Goal: Transaction & Acquisition: Obtain resource

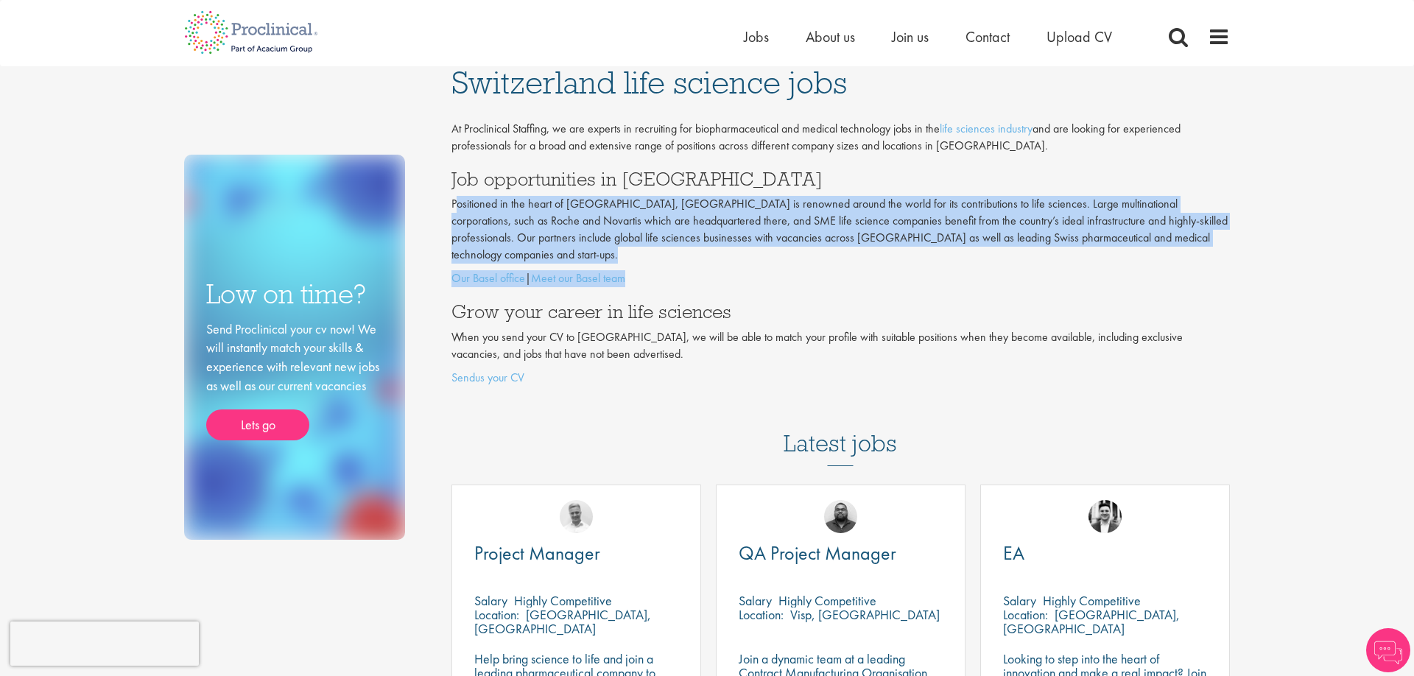
click at [778, 257] on div "At Proclinical Staffing, we are experts in recruiting for biopharmaceutical and…" at bounding box center [841, 254] width 779 height 266
click at [780, 270] on p "Our Basel office | Meet our Basel team" at bounding box center [841, 278] width 779 height 17
drag, startPoint x: 450, startPoint y: 206, endPoint x: 1112, endPoint y: 242, distance: 662.5
click at [1112, 242] on p "Positioned in the heart of Europe, Switzerland is renowned around the world for…" at bounding box center [841, 229] width 779 height 67
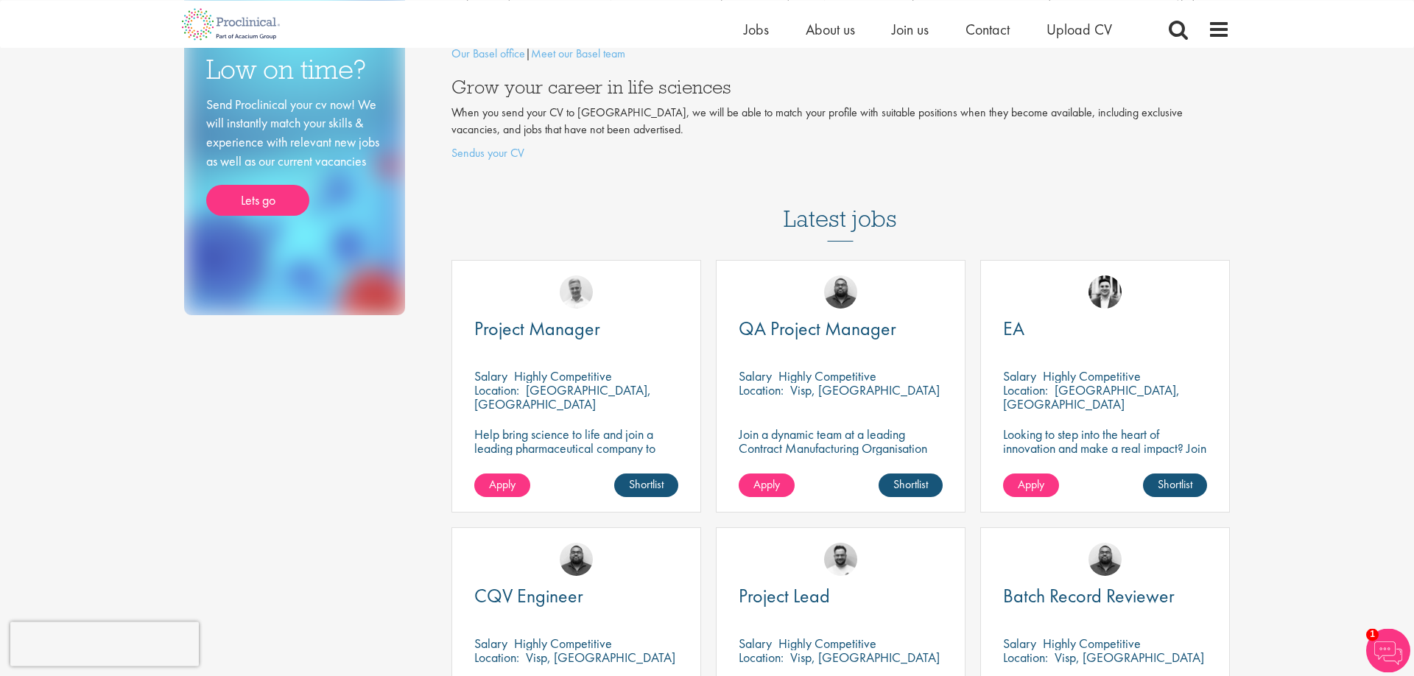
scroll to position [225, 0]
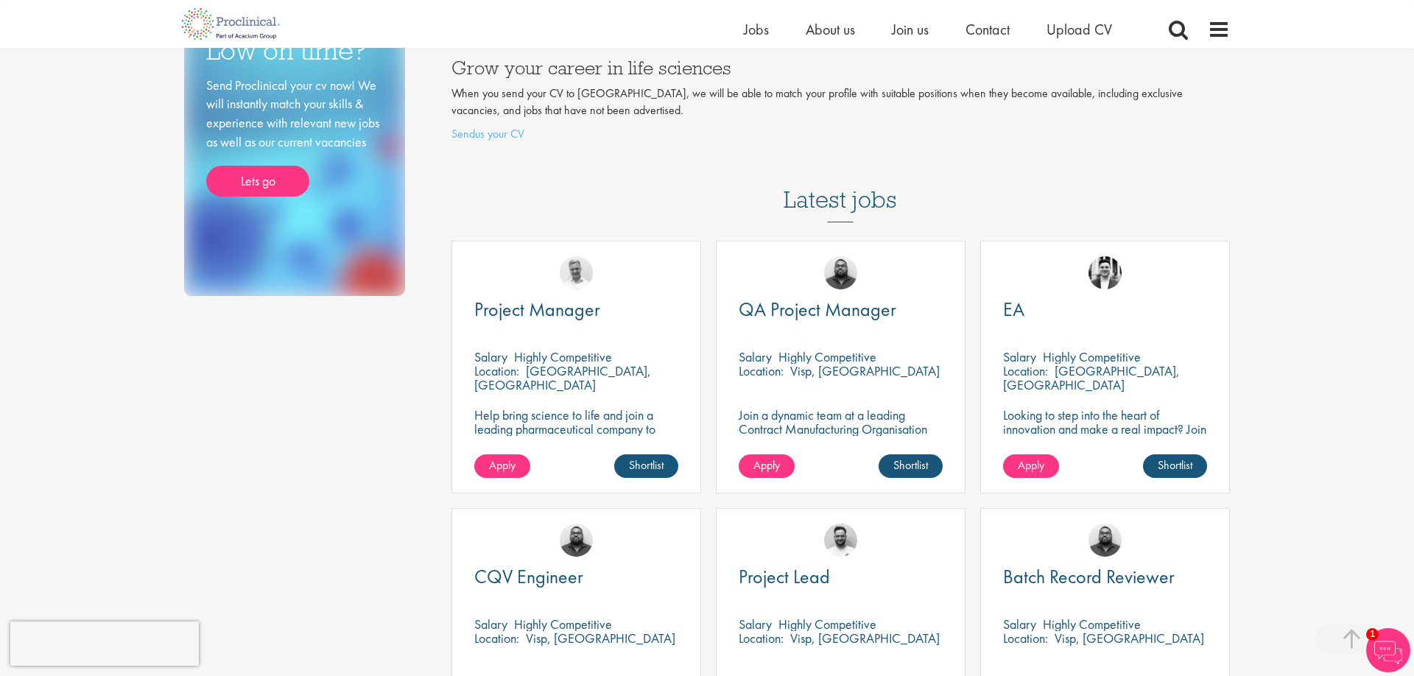
click at [400, 403] on div "Low on time? Send Proclinical your cv now! We will instantly match your skills …" at bounding box center [707, 581] width 1068 height 1518
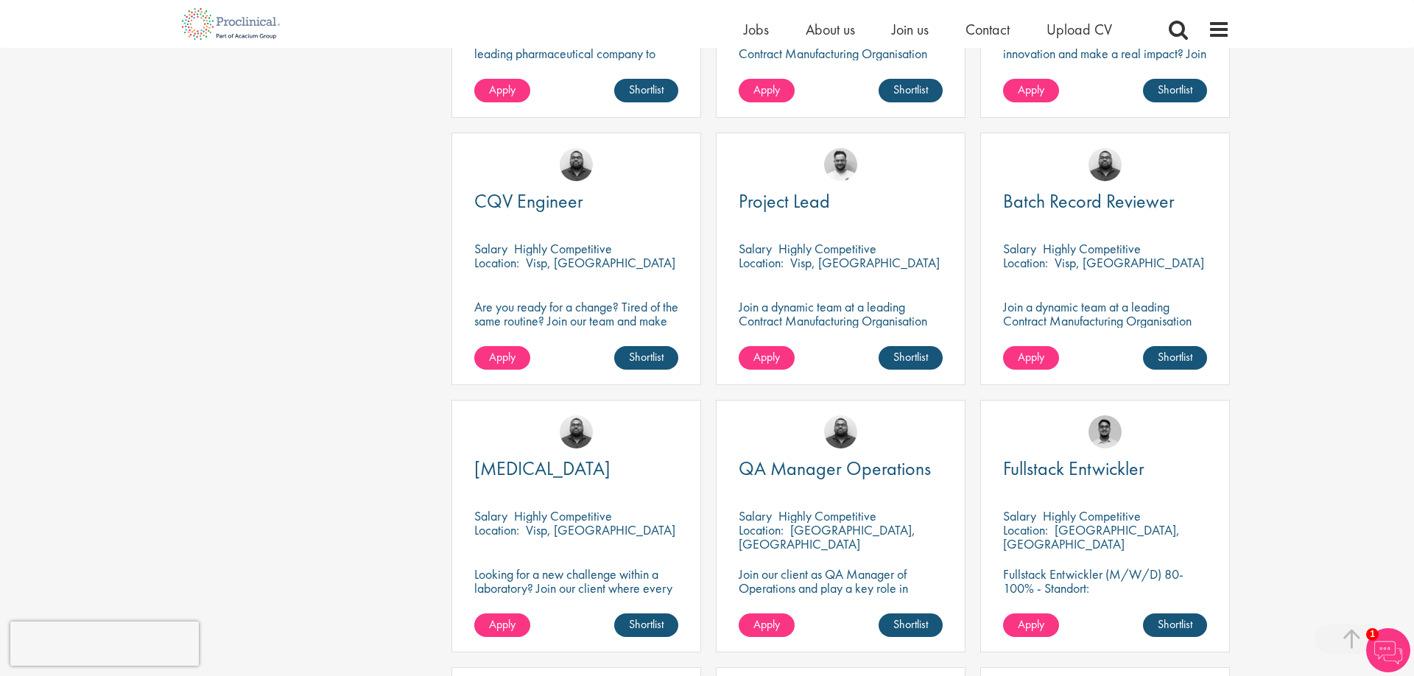
scroll to position [301, 0]
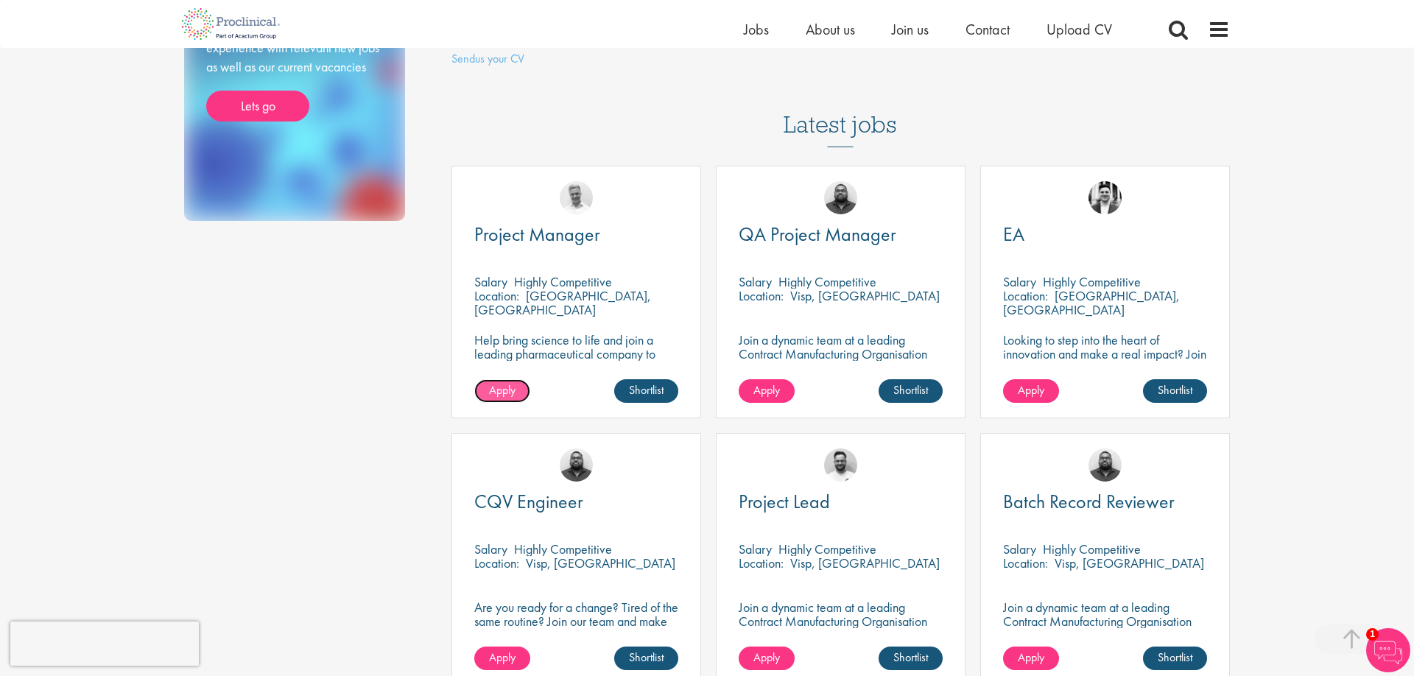
click at [480, 379] on link "Apply" at bounding box center [502, 391] width 56 height 24
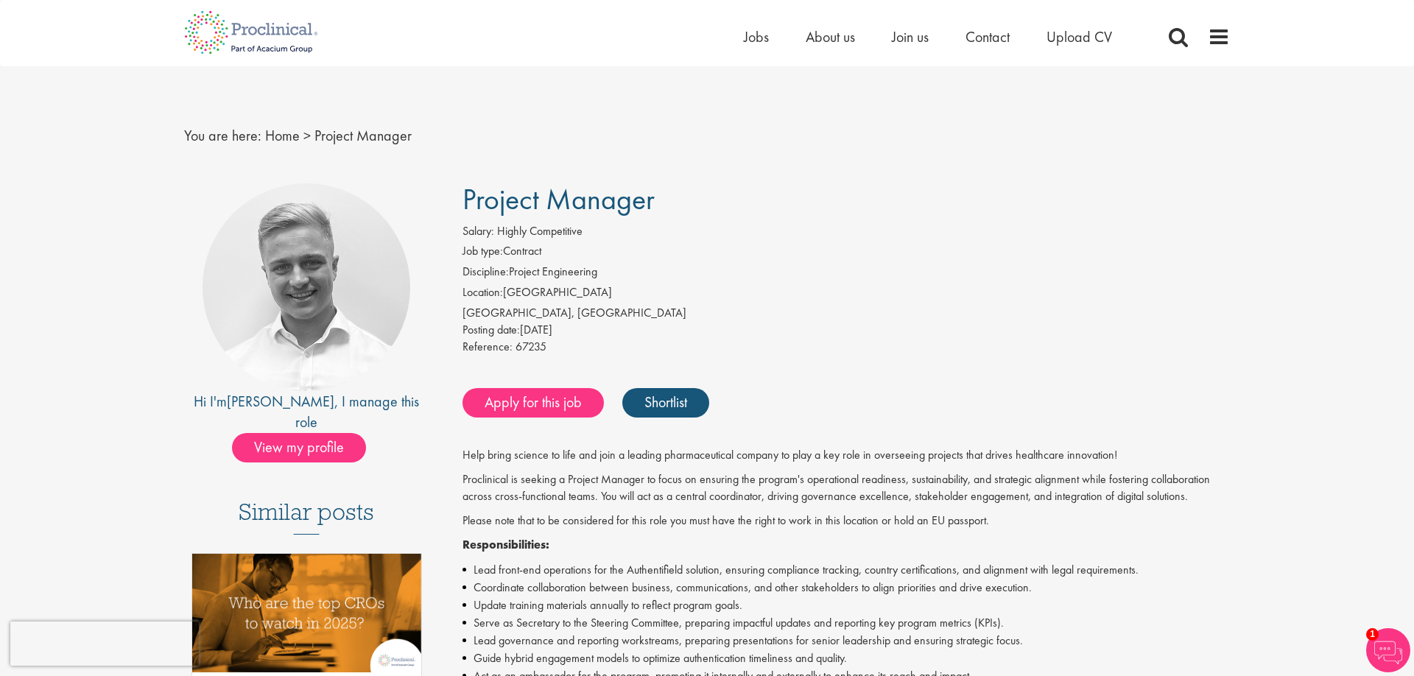
click at [665, 276] on li "Discipline: Project Engineering" at bounding box center [847, 274] width 768 height 21
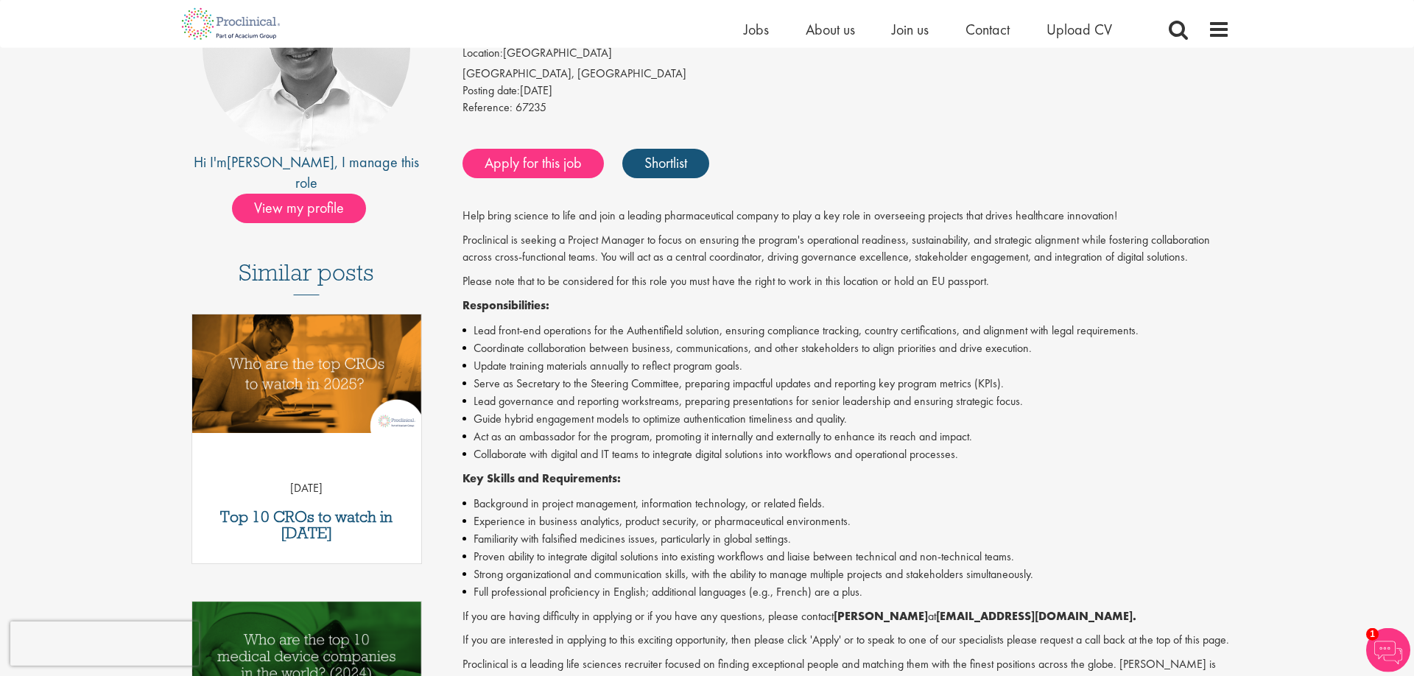
scroll to position [225, 0]
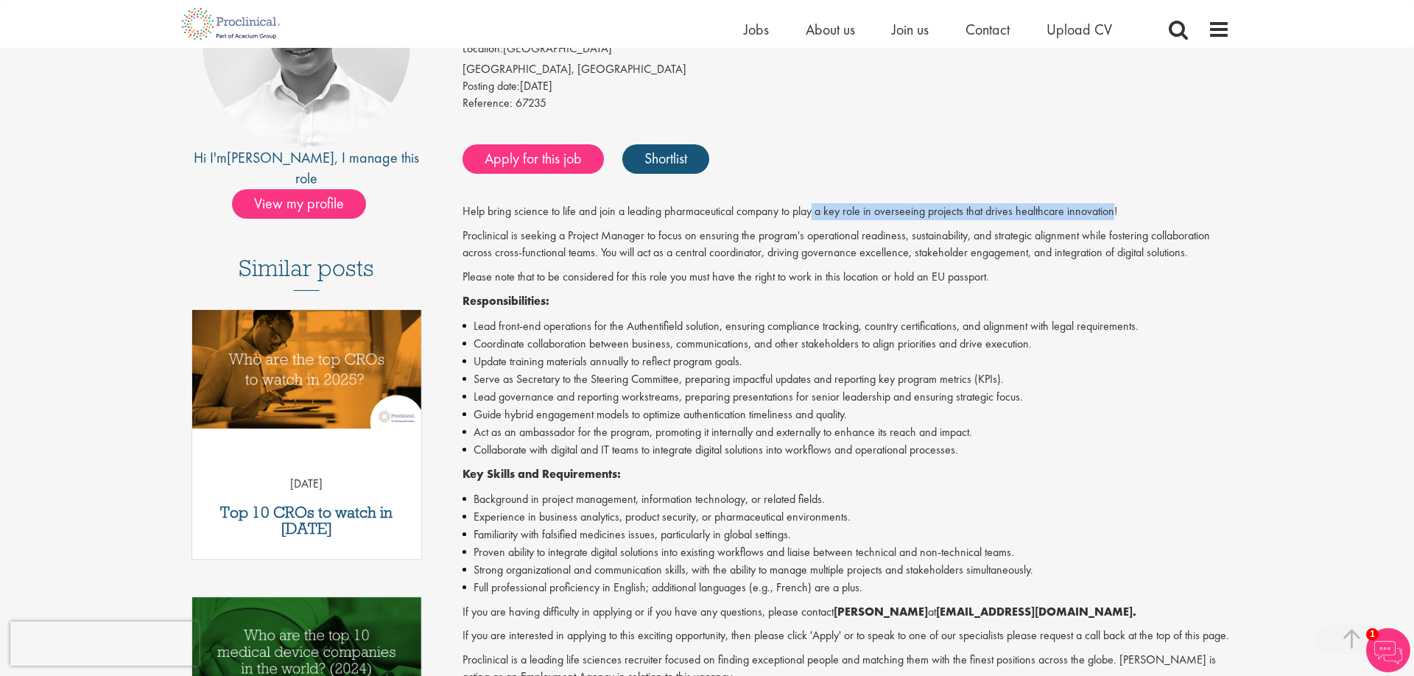
drag, startPoint x: 813, startPoint y: 217, endPoint x: 1116, endPoint y: 220, distance: 303.5
click at [1115, 219] on p "Help bring science to life and join a leading pharmaceutical company to play a …" at bounding box center [847, 211] width 768 height 17
click at [1116, 220] on p "Help bring science to life and join a leading pharmaceutical company to play a …" at bounding box center [847, 211] width 768 height 17
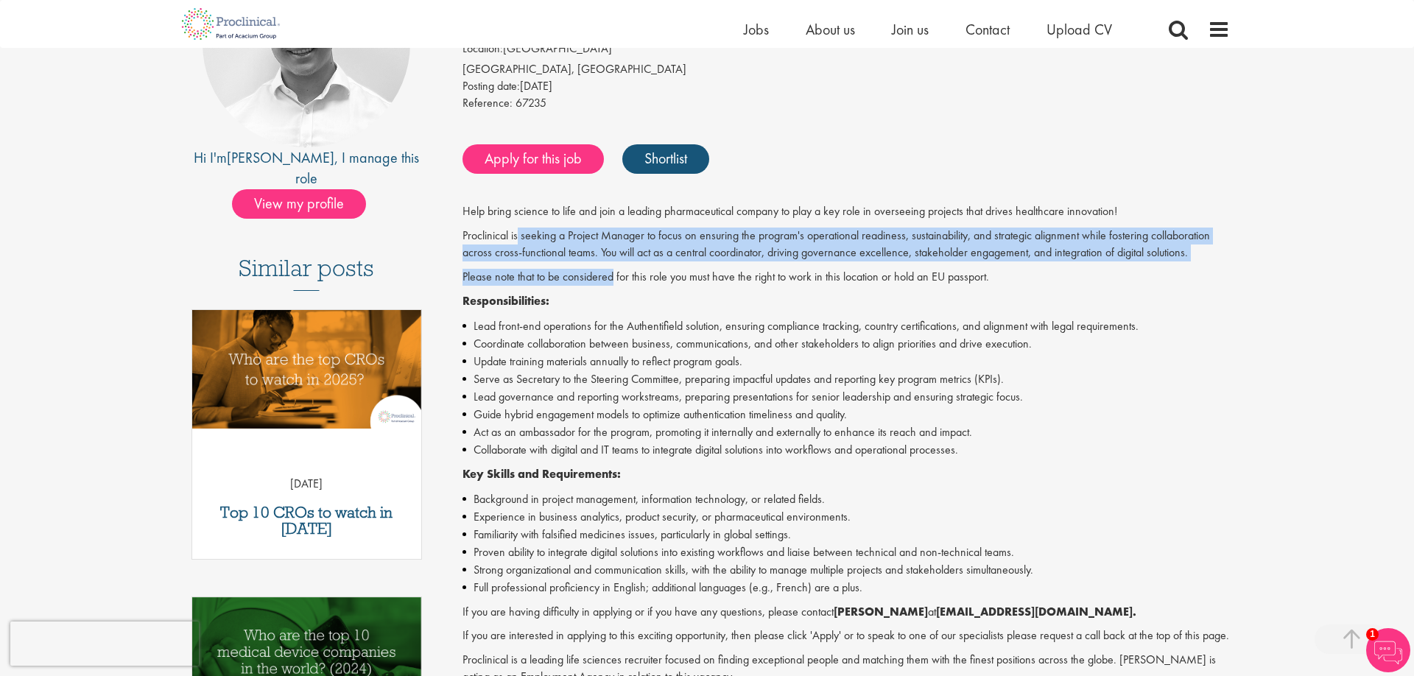
drag, startPoint x: 518, startPoint y: 240, endPoint x: 613, endPoint y: 287, distance: 106.1
click at [614, 287] on div "Help bring science to life and join a leading pharmaceutical company to play a …" at bounding box center [847, 464] width 768 height 523
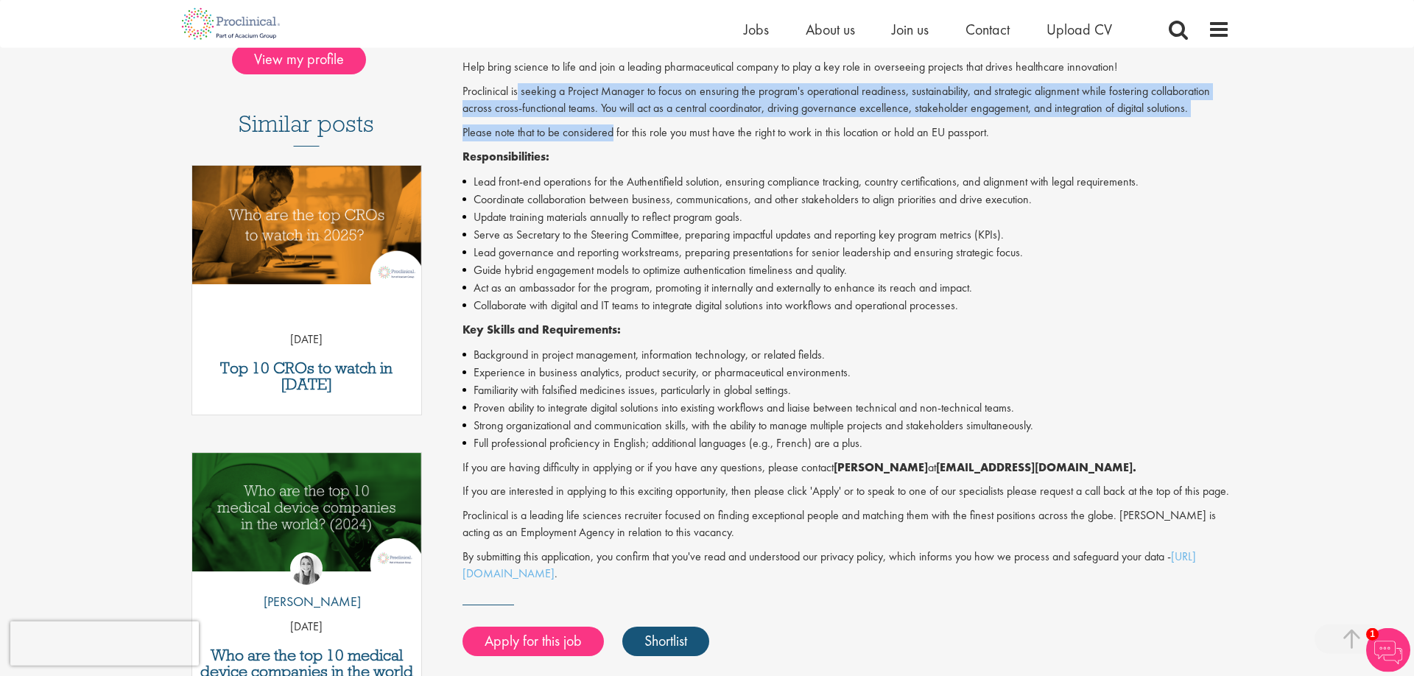
scroll to position [376, 0]
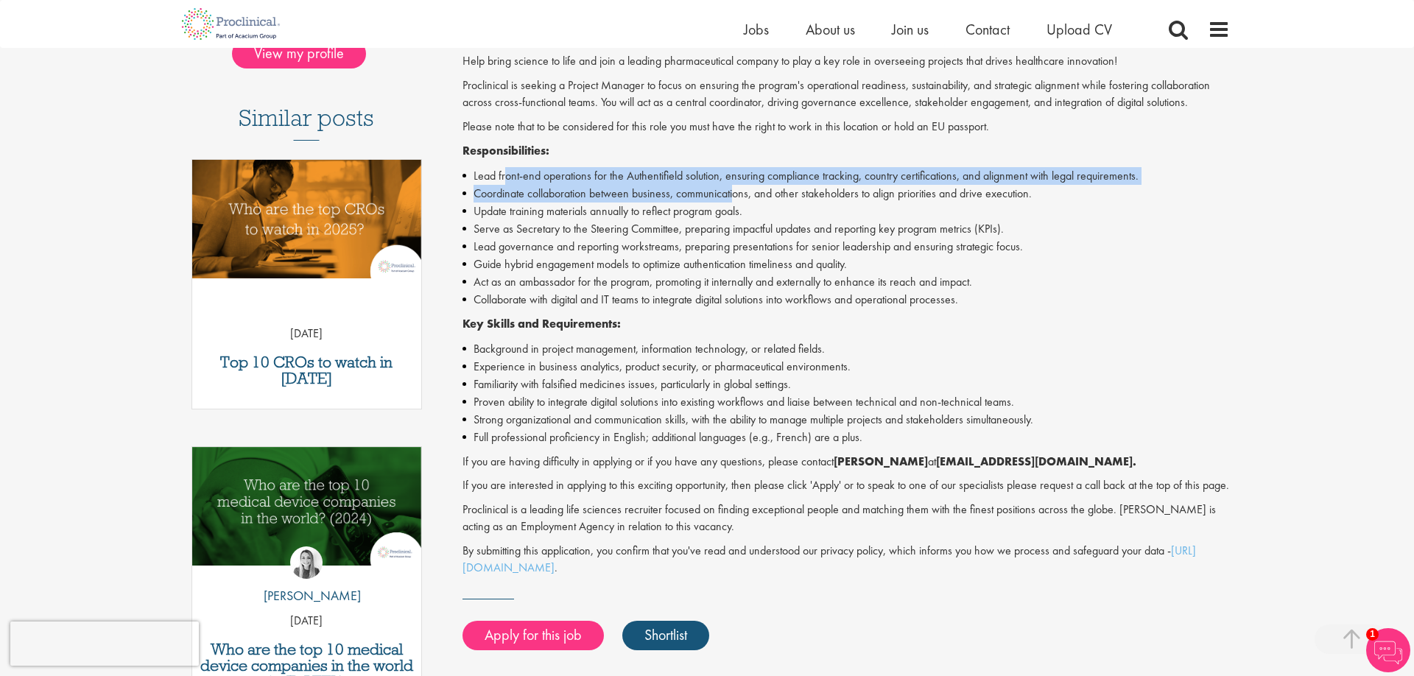
drag, startPoint x: 505, startPoint y: 176, endPoint x: 741, endPoint y: 185, distance: 235.9
click at [737, 186] on ul "Lead front-end operations for the Authentifield solution, ensuring compliance t…" at bounding box center [847, 237] width 768 height 141
click at [741, 180] on li "Lead front-end operations for the Authentifield solution, ensuring compliance t…" at bounding box center [847, 176] width 768 height 18
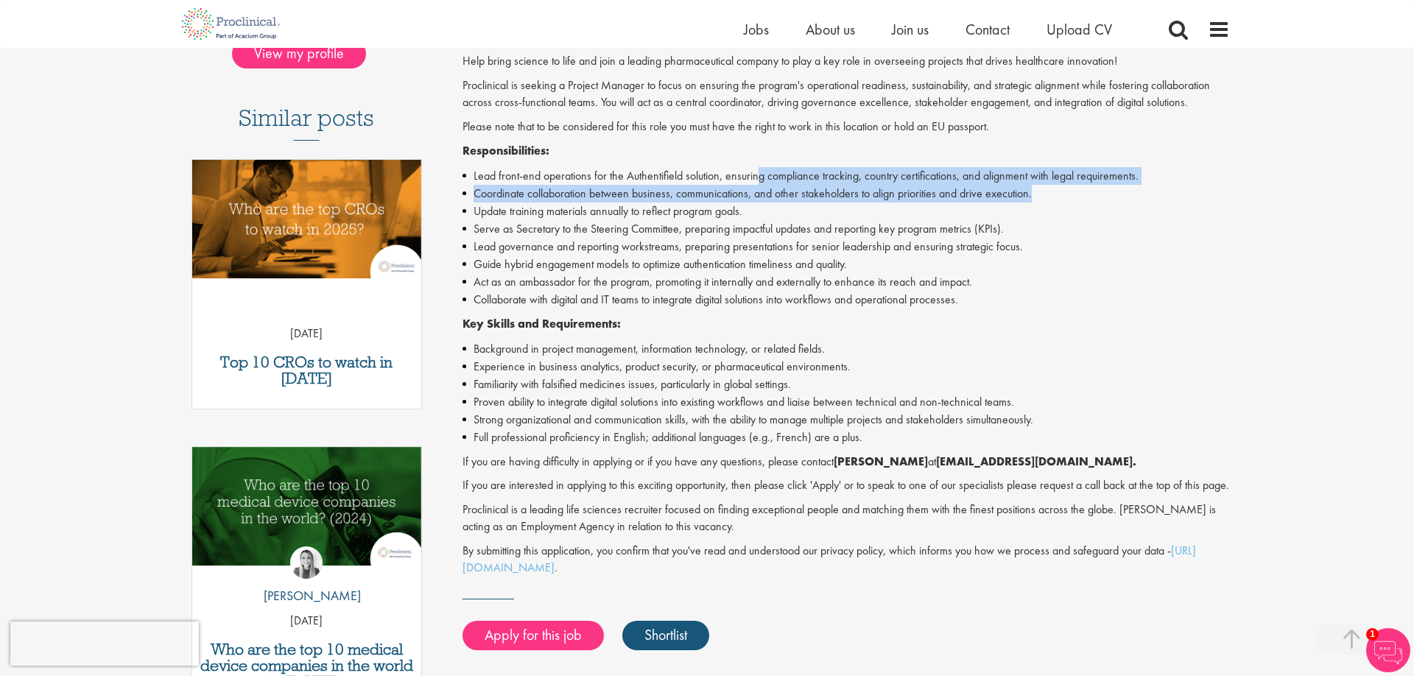
drag, startPoint x: 762, startPoint y: 172, endPoint x: 1159, endPoint y: 194, distance: 397.7
click at [1159, 194] on ul "Lead front-end operations for the Authentifield solution, ensuring compliance t…" at bounding box center [847, 237] width 768 height 141
click at [1159, 194] on li "Coordinate collaboration between business, communications, and other stakeholde…" at bounding box center [847, 194] width 768 height 18
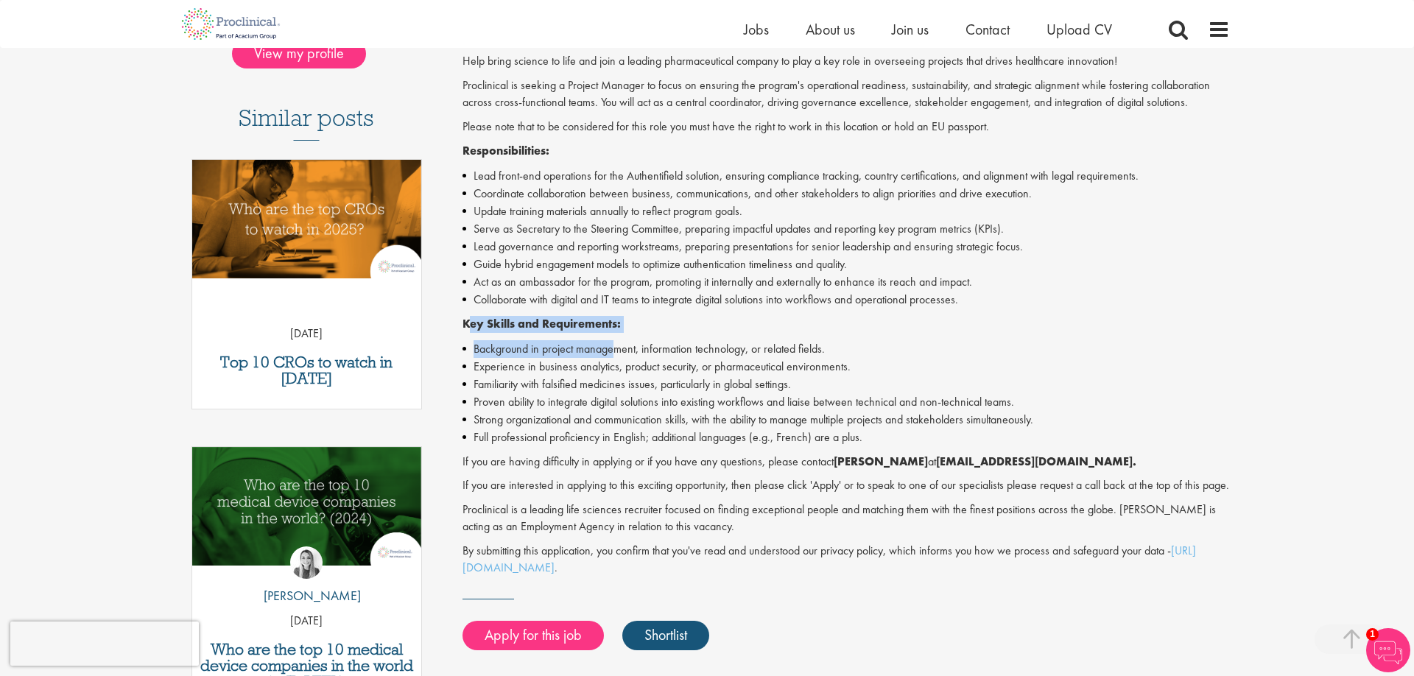
drag, startPoint x: 468, startPoint y: 329, endPoint x: 615, endPoint y: 345, distance: 148.1
click at [615, 345] on div "Help bring science to life and join a leading pharmaceutical company to play a …" at bounding box center [847, 314] width 768 height 523
click at [615, 345] on li "Background in project management, information technology, or related fields." at bounding box center [847, 349] width 768 height 18
click at [762, 28] on span "Jobs" at bounding box center [756, 29] width 25 height 19
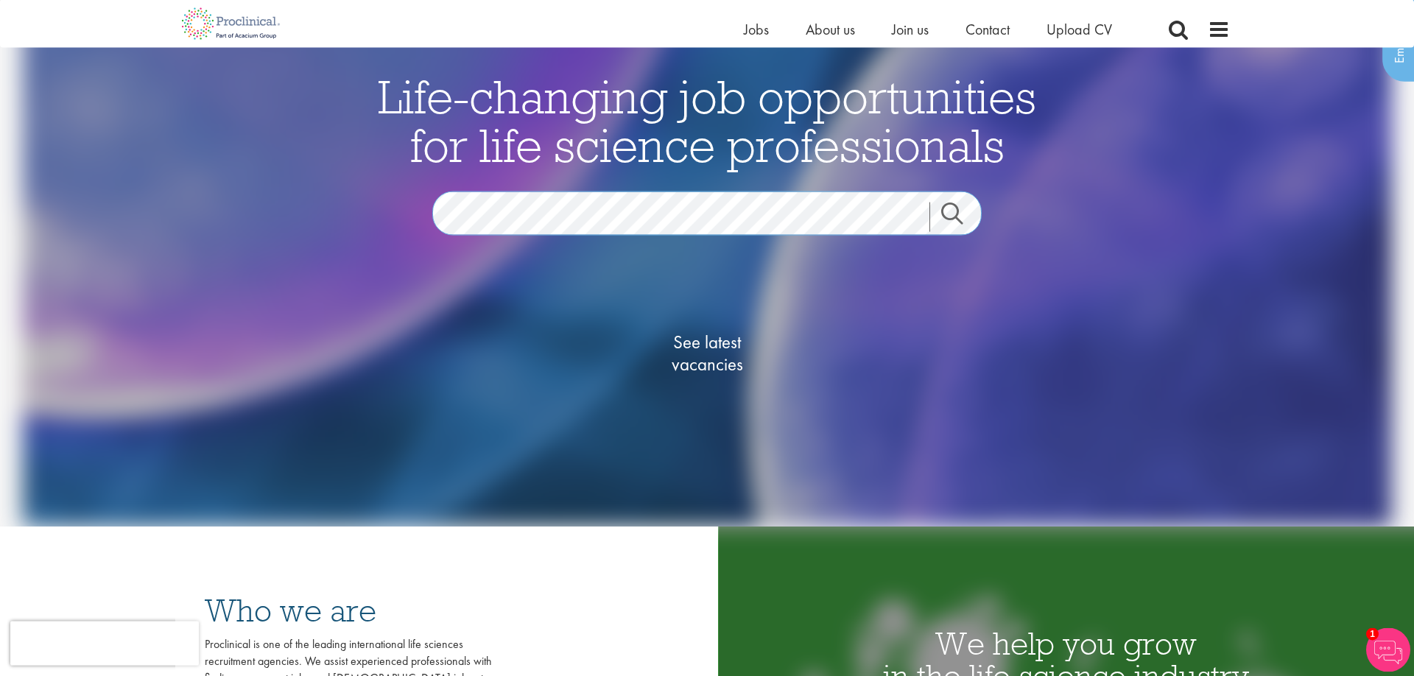
scroll to position [376, 0]
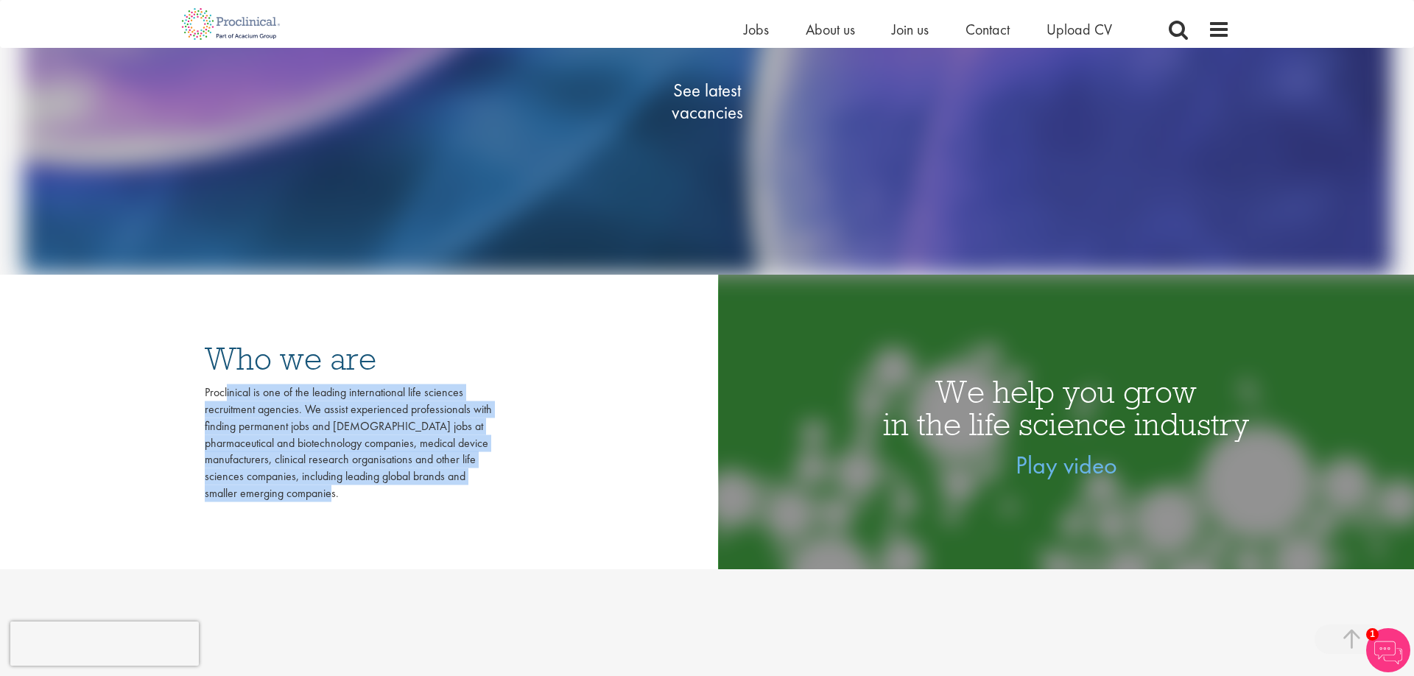
drag, startPoint x: 214, startPoint y: 396, endPoint x: 421, endPoint y: 502, distance: 232.6
click at [421, 502] on div "Proclinical is one of the leading international life sciences recruitment agenc…" at bounding box center [348, 444] width 287 height 118
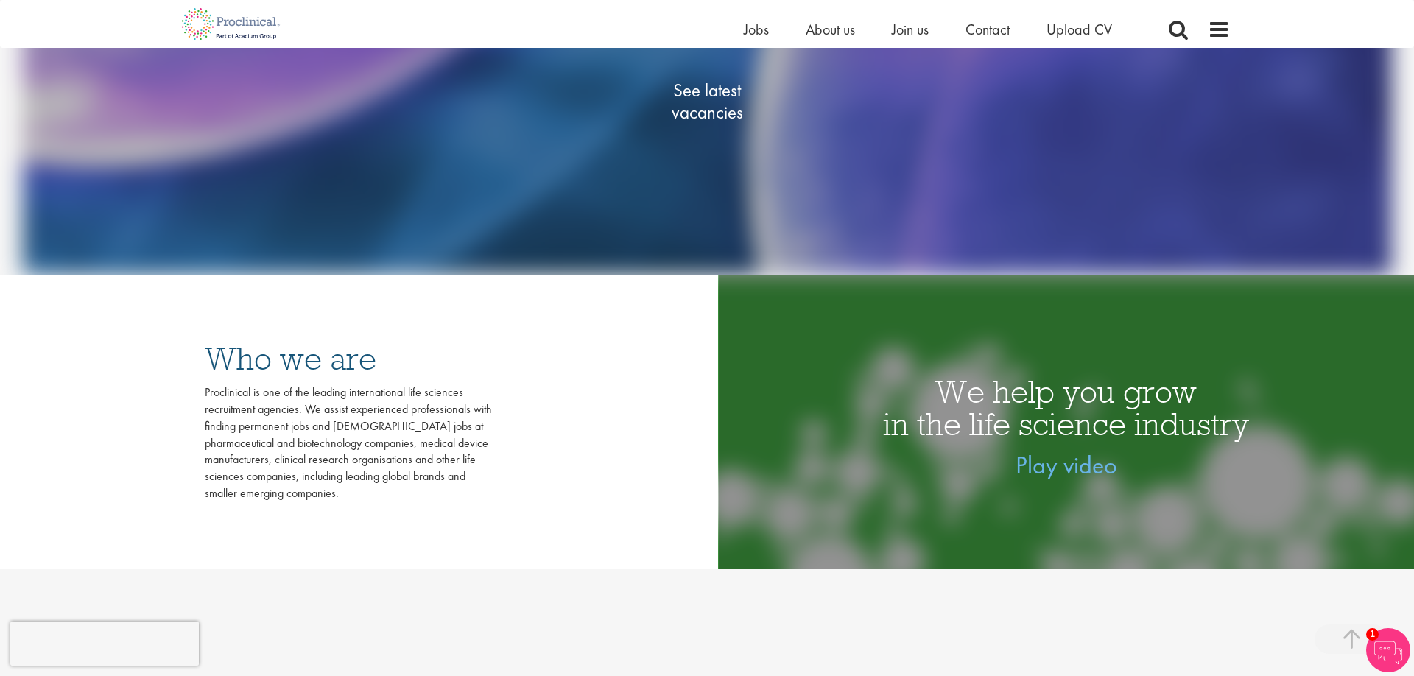
click at [421, 502] on div "Proclinical is one of the leading international life sciences recruitment agenc…" at bounding box center [348, 444] width 287 height 118
click at [1087, 33] on span "Upload CV" at bounding box center [1080, 29] width 66 height 19
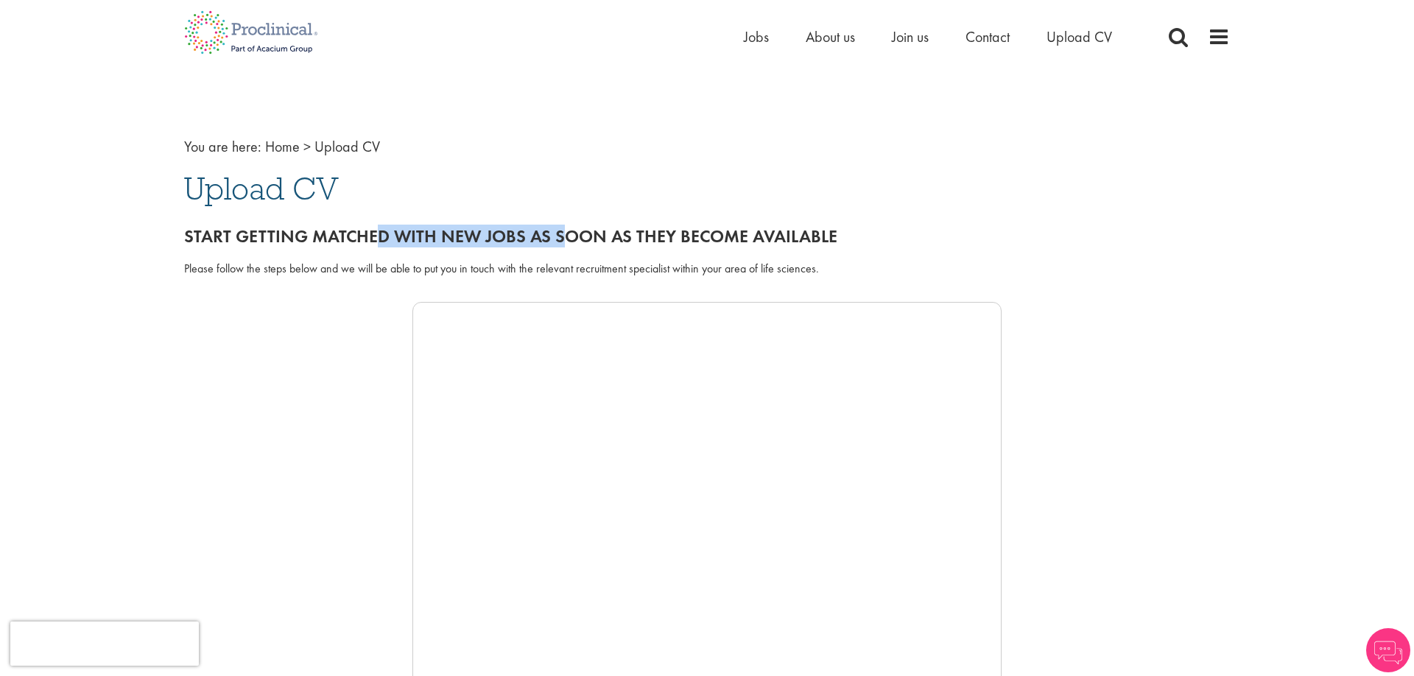
drag, startPoint x: 380, startPoint y: 244, endPoint x: 558, endPoint y: 248, distance: 178.3
click at [558, 246] on h2 "Start getting matched with new jobs as soon as they become available" at bounding box center [707, 236] width 1046 height 19
drag, startPoint x: 194, startPoint y: 271, endPoint x: 338, endPoint y: 284, distance: 144.2
click at [338, 284] on div "Please follow the steps below and we will be able to put you in touch with the …" at bounding box center [707, 277] width 1068 height 49
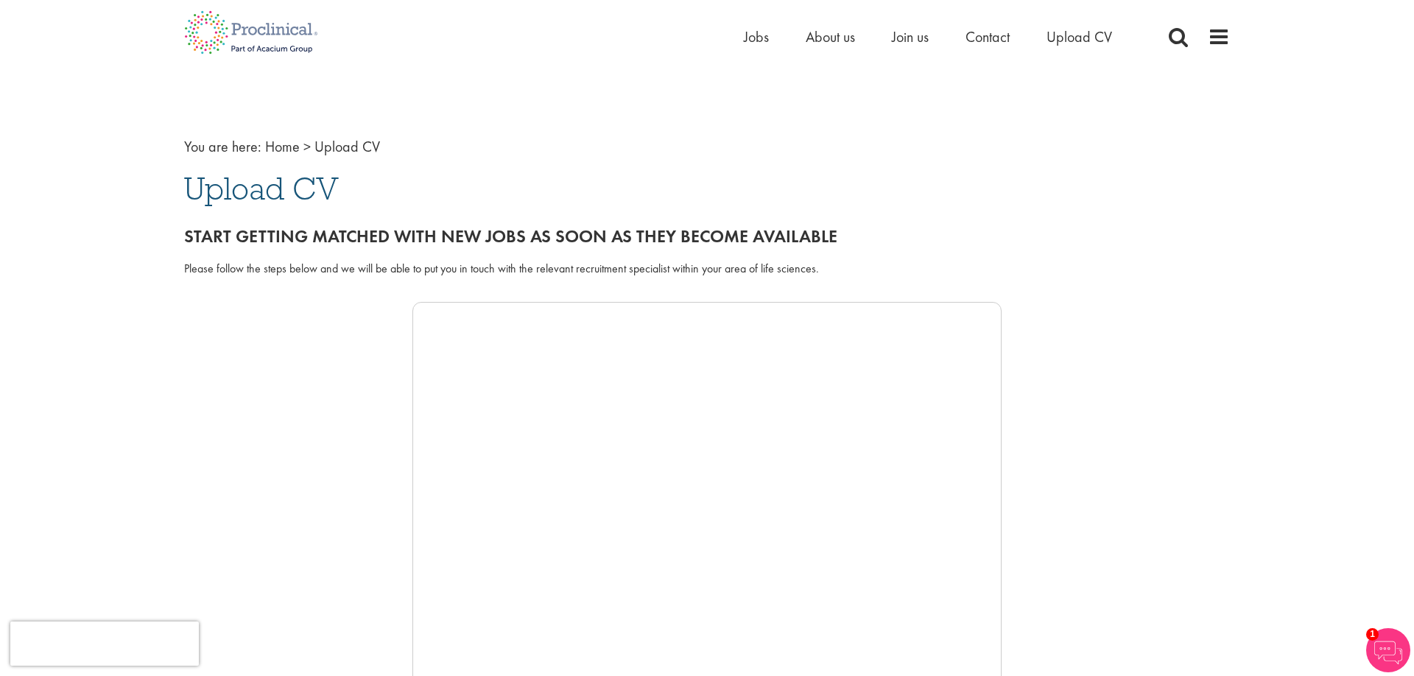
click at [340, 284] on div "Please follow the steps below and we will be able to put you in touch with the …" at bounding box center [707, 277] width 1068 height 49
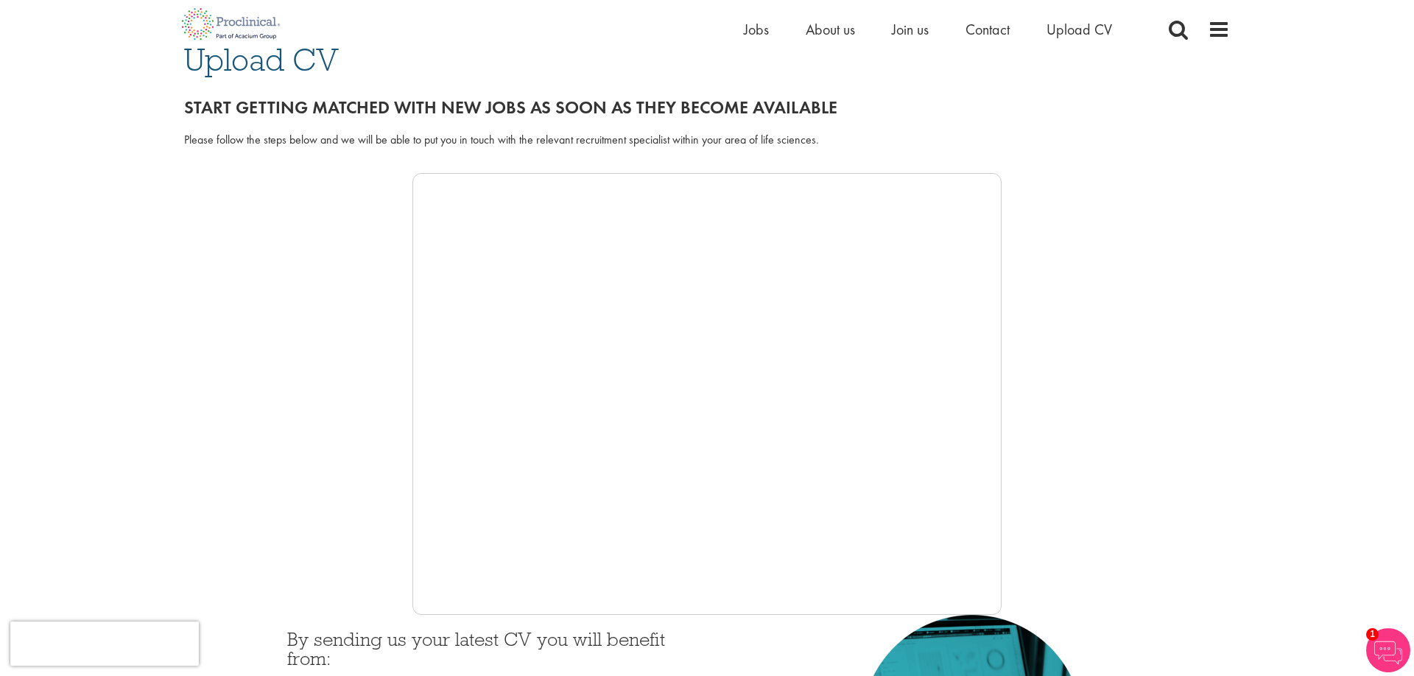
scroll to position [150, 0]
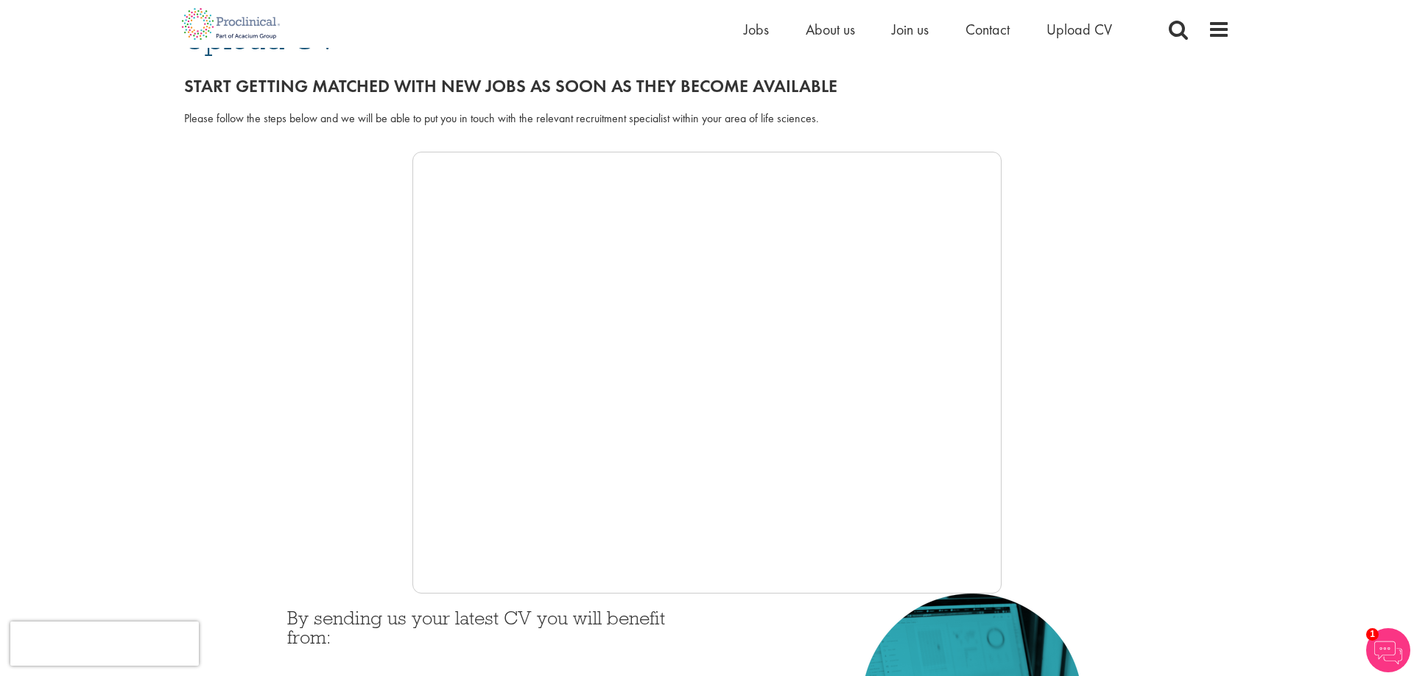
click at [357, 204] on div at bounding box center [707, 373] width 1046 height 442
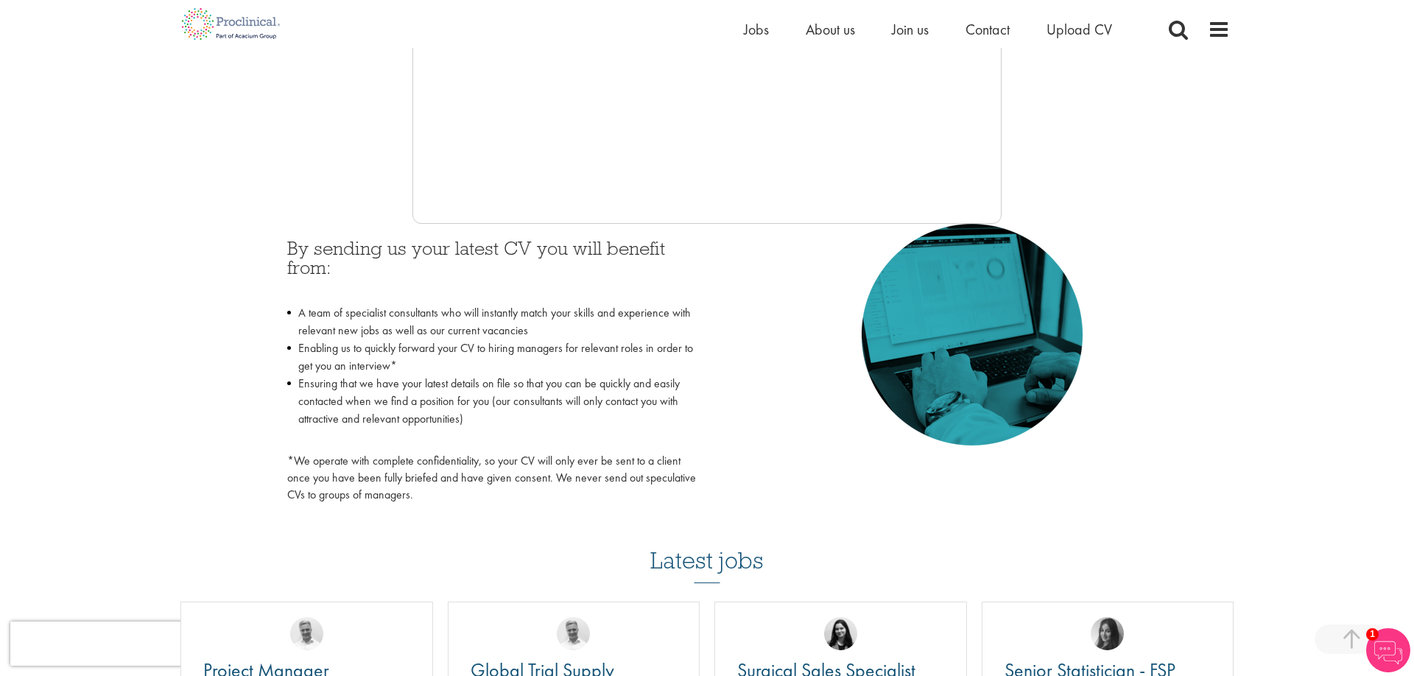
scroll to position [526, 0]
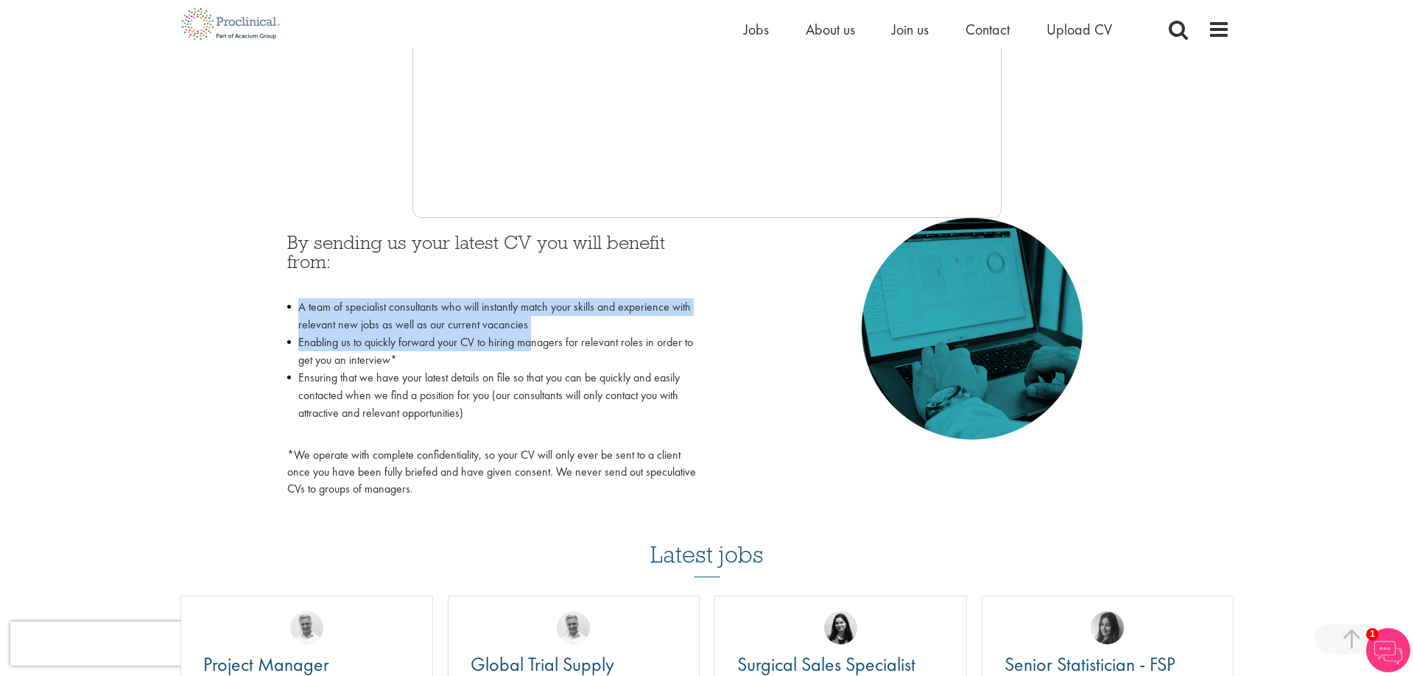
drag, startPoint x: 296, startPoint y: 306, endPoint x: 536, endPoint y: 338, distance: 241.6
click at [536, 338] on ul "A team of specialist consultants who will instantly match your skills and exper…" at bounding box center [491, 368] width 409 height 141
click at [536, 338] on li "Enabling us to quickly forward your CV to hiring managers for relevant roles in…" at bounding box center [491, 351] width 409 height 35
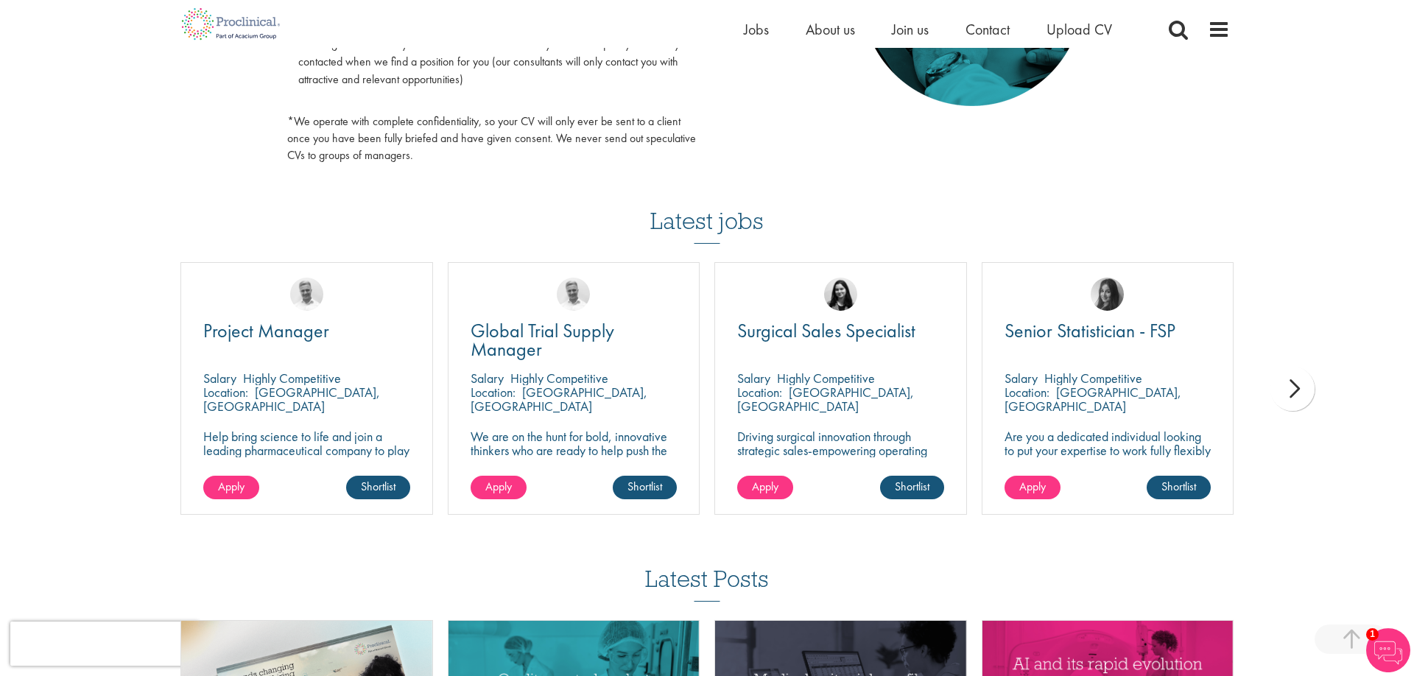
scroll to position [902, 0]
